Goal: Find specific page/section: Find specific page/section

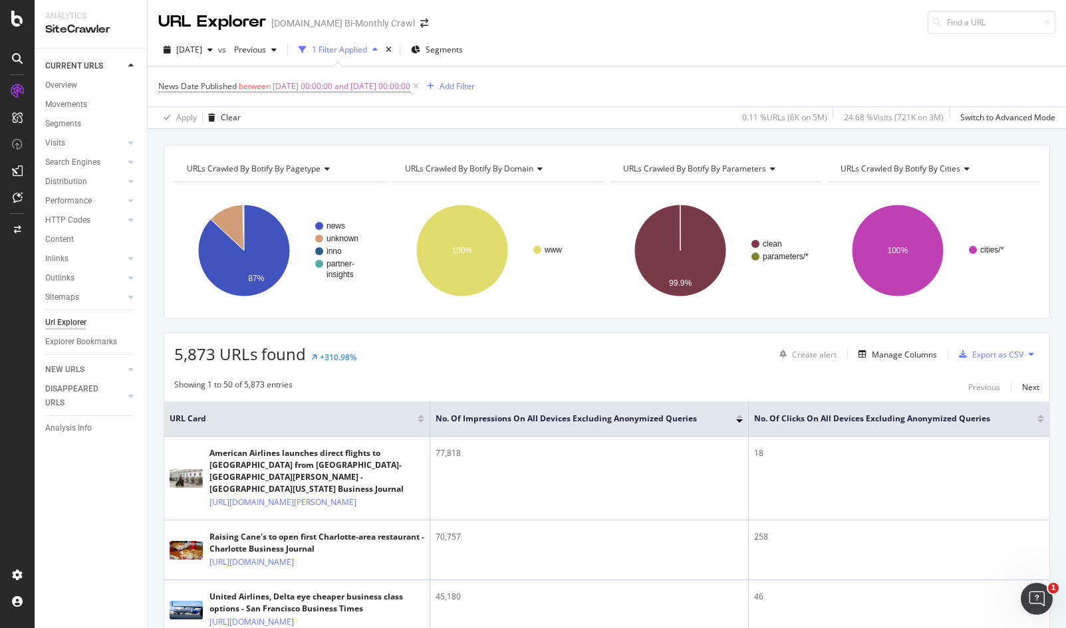
scroll to position [169, 0]
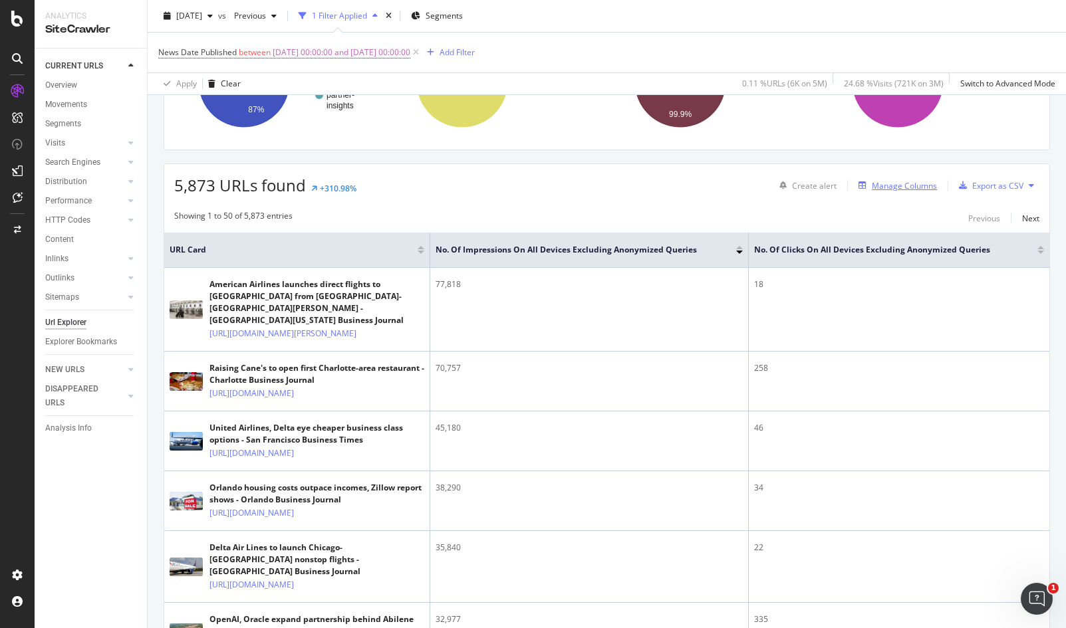
click at [871, 184] on div "Manage Columns" at bounding box center [903, 185] width 65 height 11
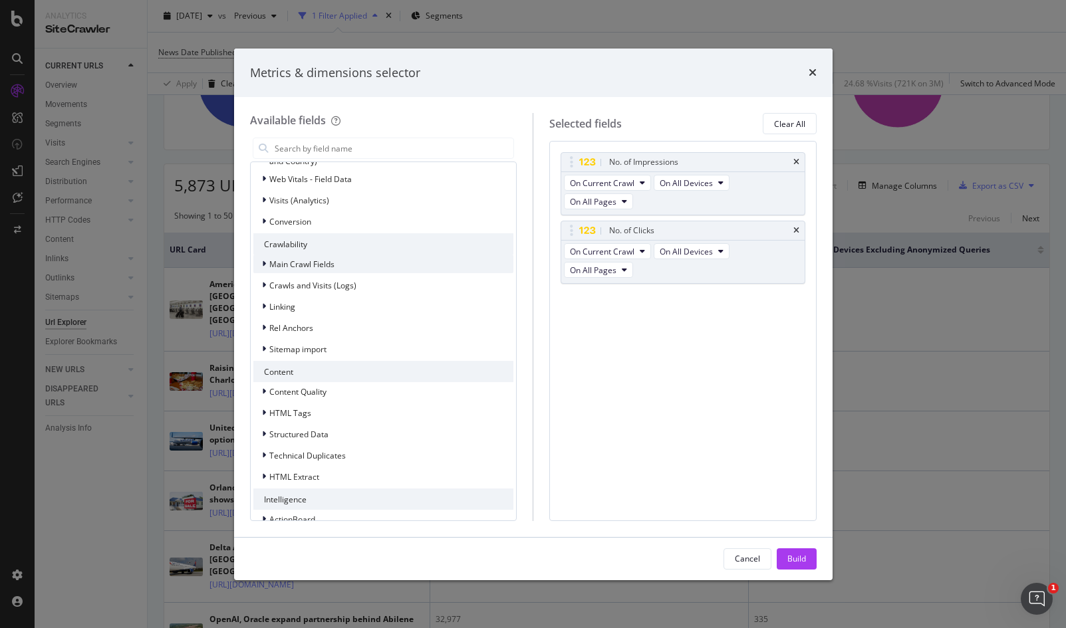
scroll to position [265, 0]
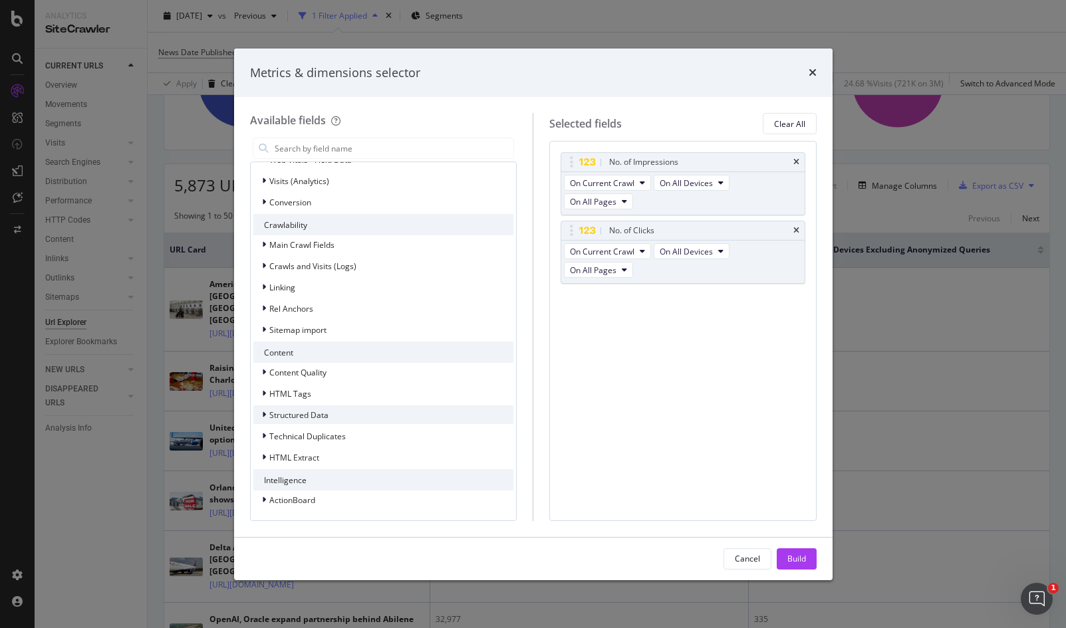
click at [346, 412] on div "Structured Data" at bounding box center [383, 414] width 261 height 19
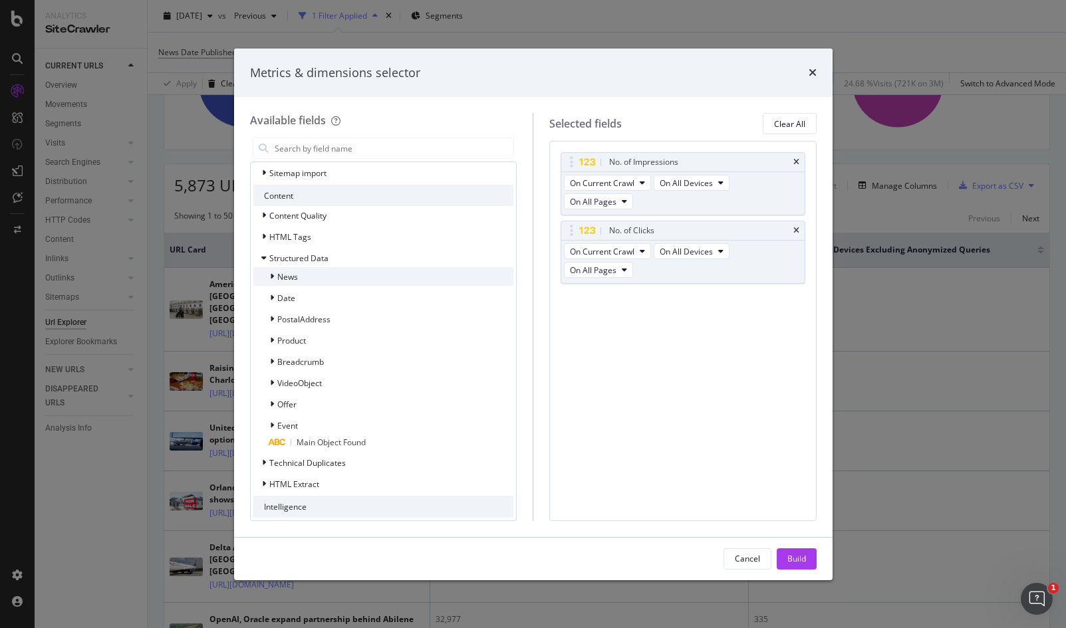
scroll to position [436, 0]
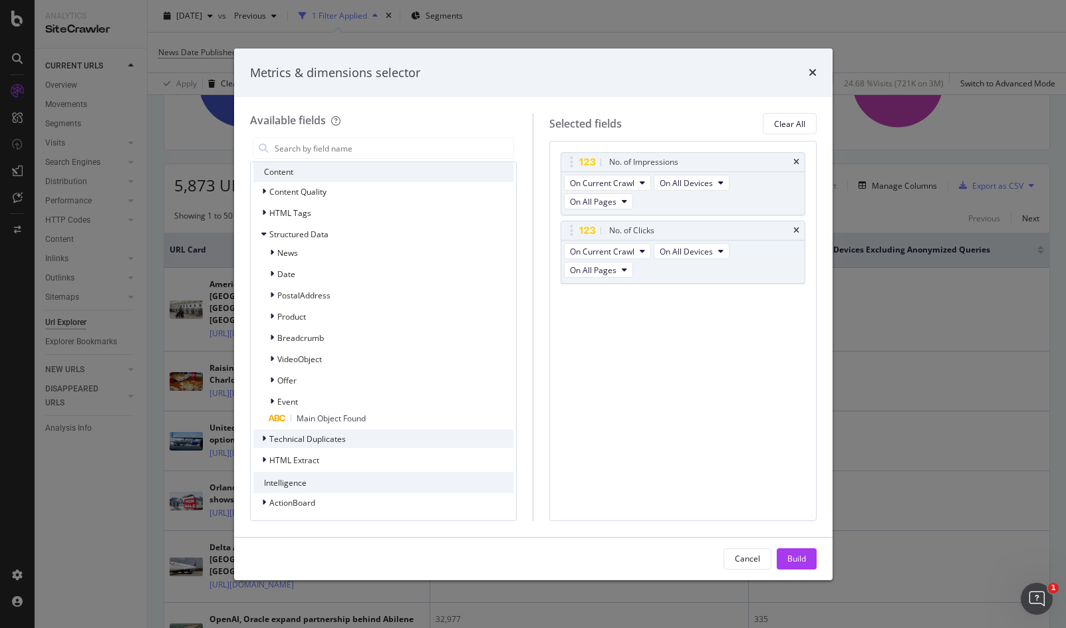
click at [345, 464] on div "HTML Extract" at bounding box center [383, 460] width 261 height 19
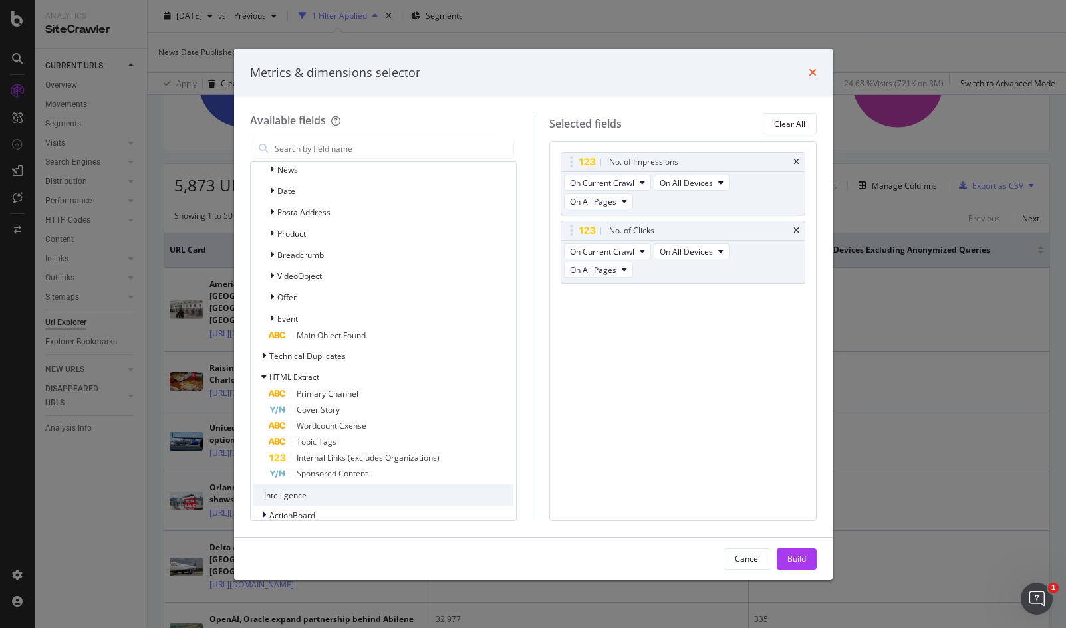
click at [814, 69] on icon "times" at bounding box center [812, 72] width 8 height 11
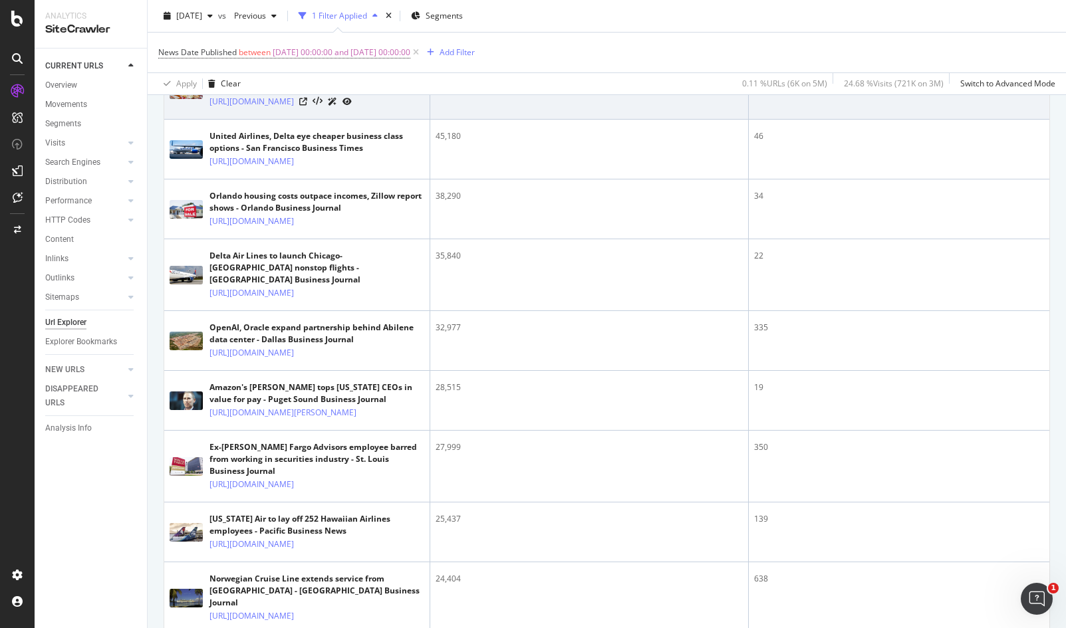
scroll to position [479, 0]
